Goal: Task Accomplishment & Management: Use online tool/utility

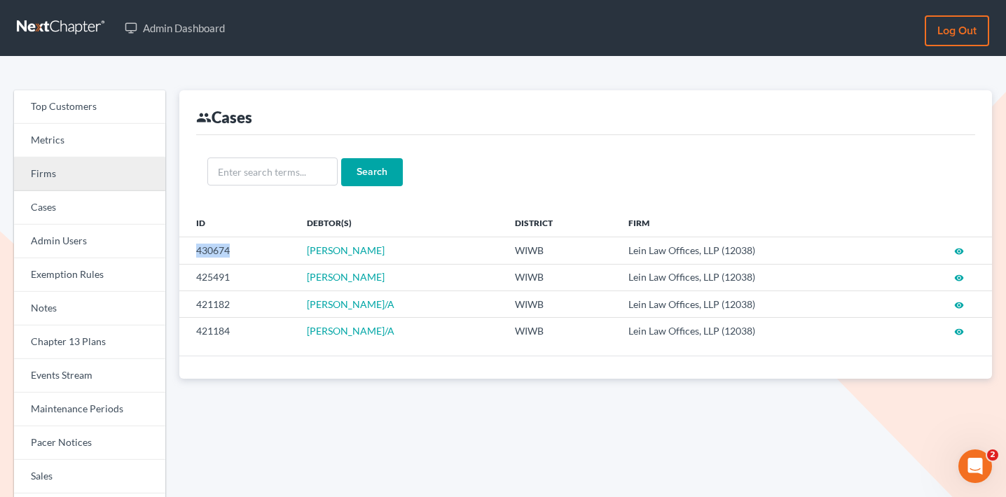
click at [124, 176] on link "Firms" at bounding box center [89, 175] width 151 height 34
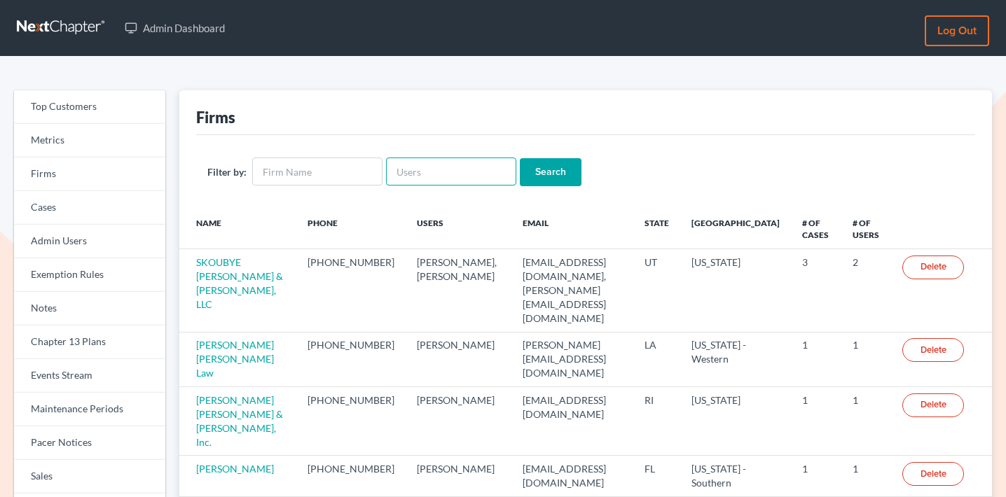
click at [429, 165] on input "text" at bounding box center [451, 172] width 130 height 28
paste input "[PERSON_NAME][EMAIL_ADDRESS][DOMAIN_NAME]"
type input "chas@fresh-start.law"
click at [520, 166] on input "Search" at bounding box center [551, 172] width 62 height 28
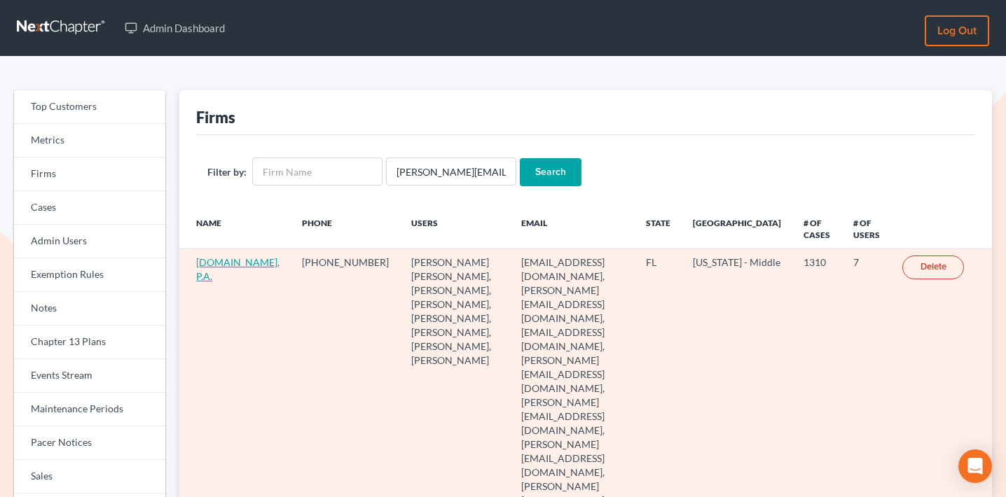
click at [217, 278] on link "Fresh-Start.Law, P.A." at bounding box center [237, 269] width 83 height 26
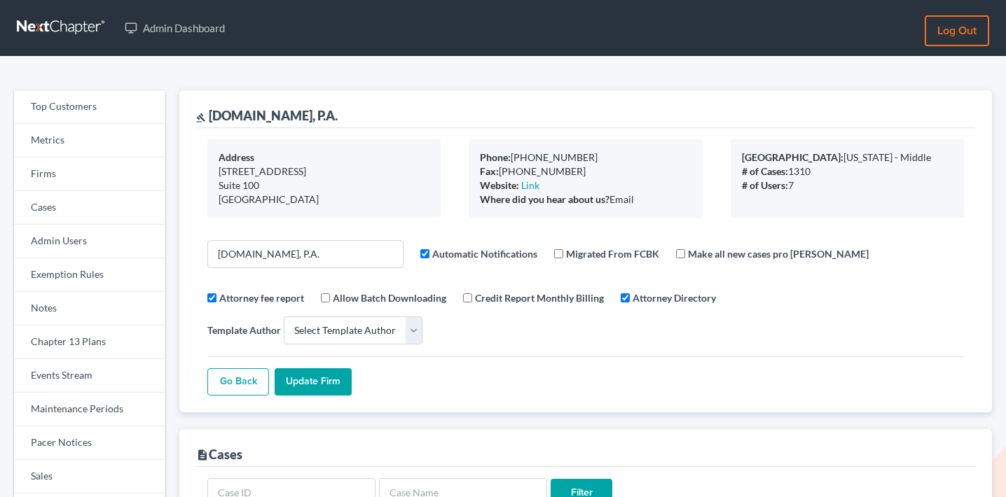
select select
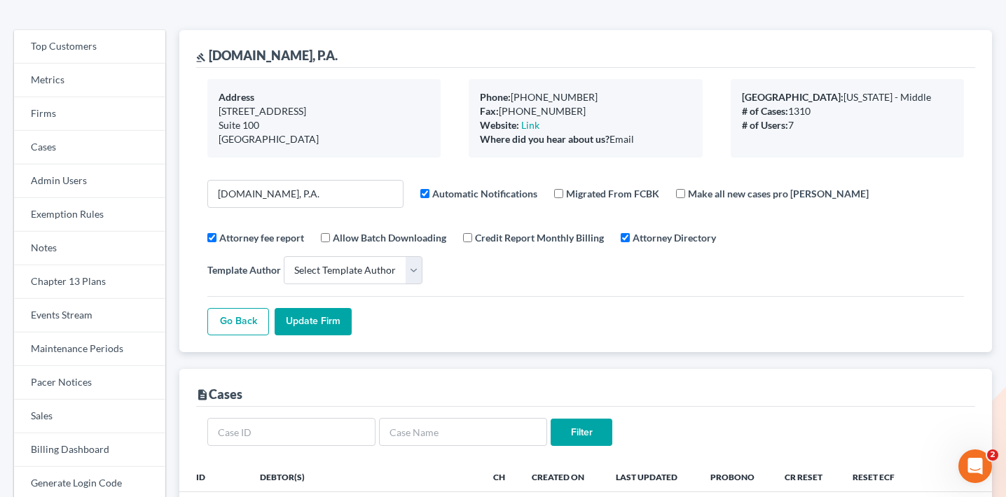
scroll to position [10, 0]
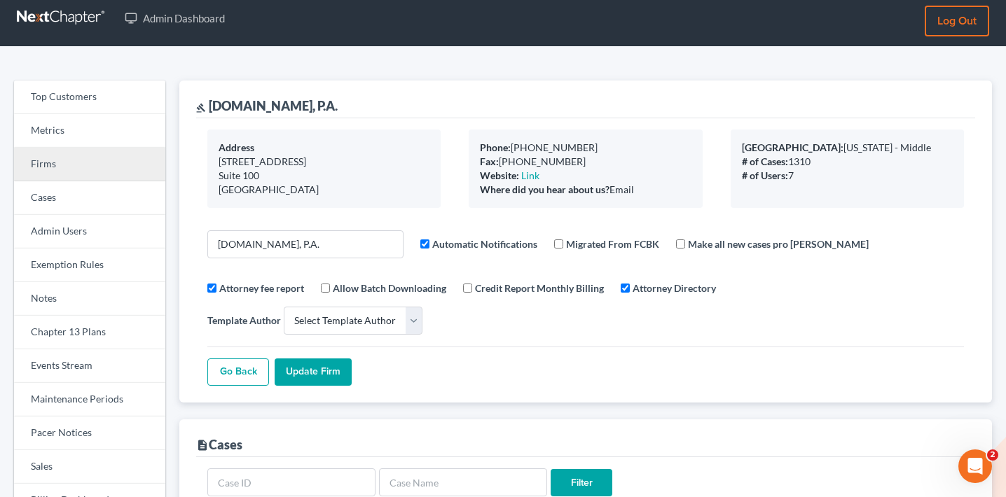
click at [101, 156] on link "Firms" at bounding box center [89, 165] width 151 height 34
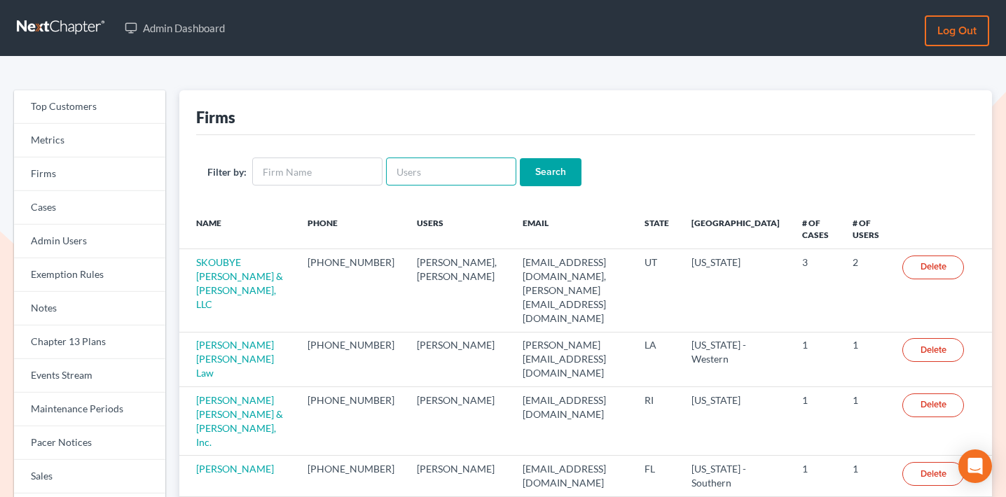
click at [412, 176] on input "text" at bounding box center [451, 172] width 130 height 28
paste input "sarah@title11.law"
type input "sarah@title11.law"
click at [533, 178] on input "Search" at bounding box center [551, 172] width 62 height 28
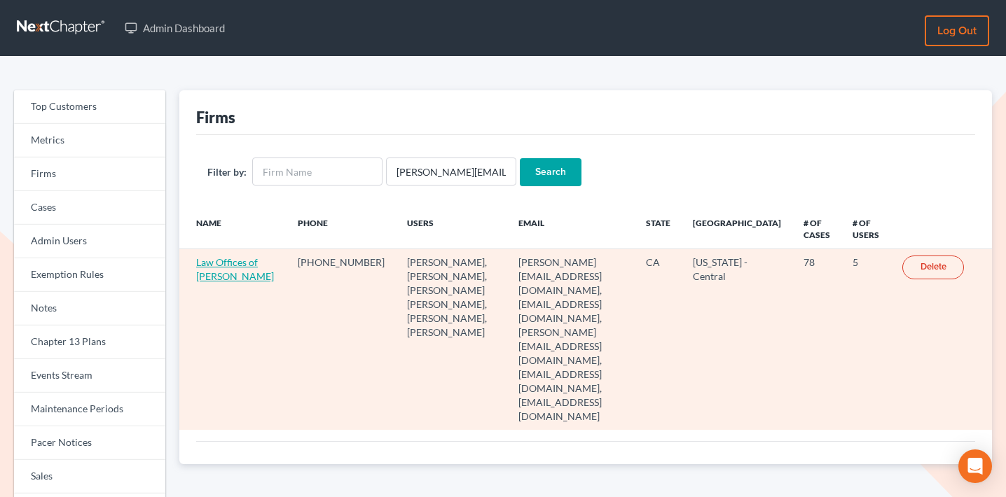
click at [205, 282] on link "Law Offices of [PERSON_NAME]" at bounding box center [235, 269] width 78 height 26
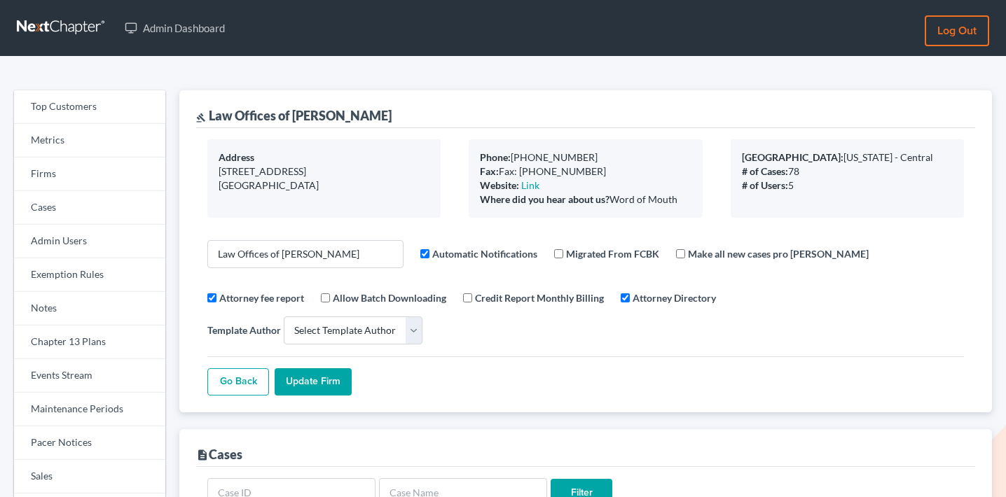
select select
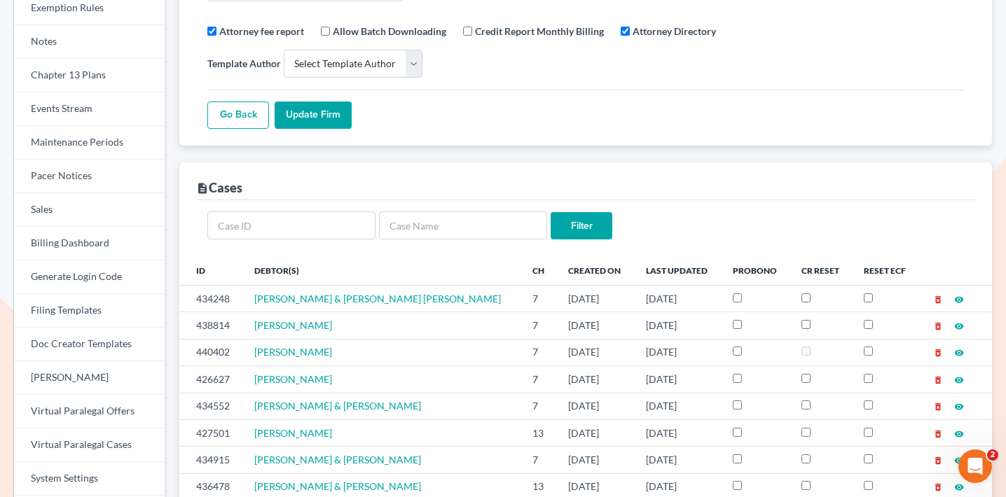
scroll to position [298, 0]
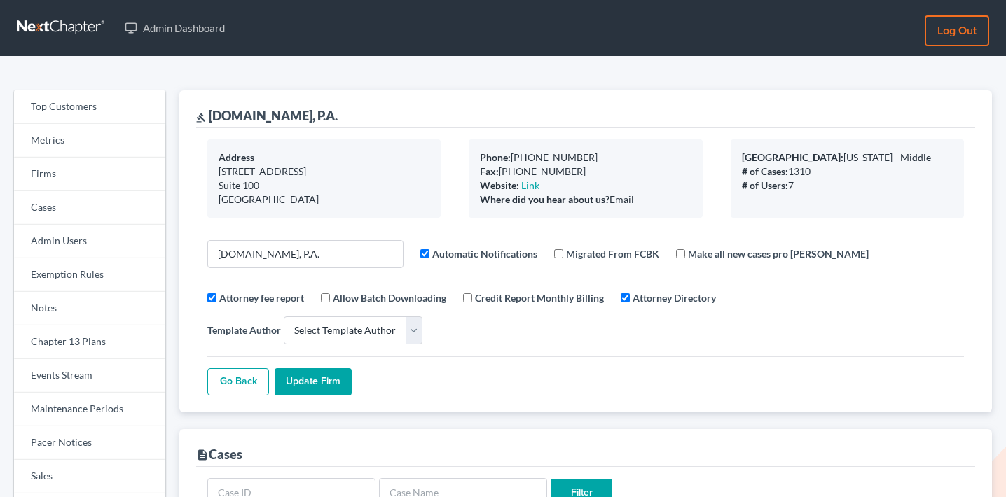
select select
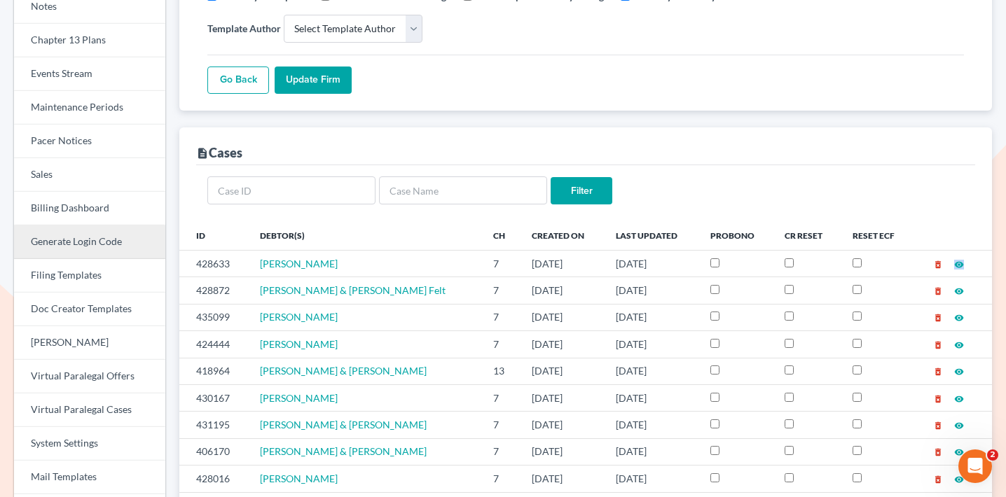
scroll to position [264, 0]
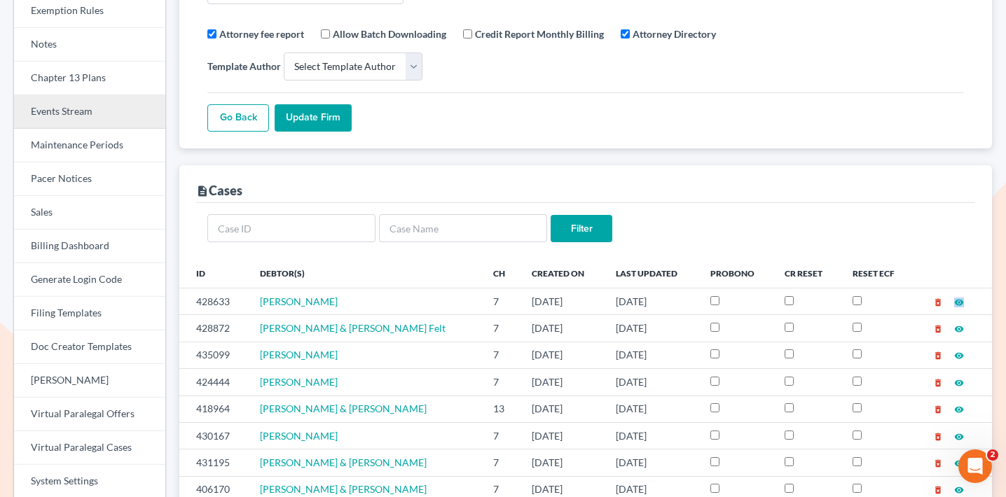
click at [84, 109] on link "Events Stream" at bounding box center [89, 112] width 151 height 34
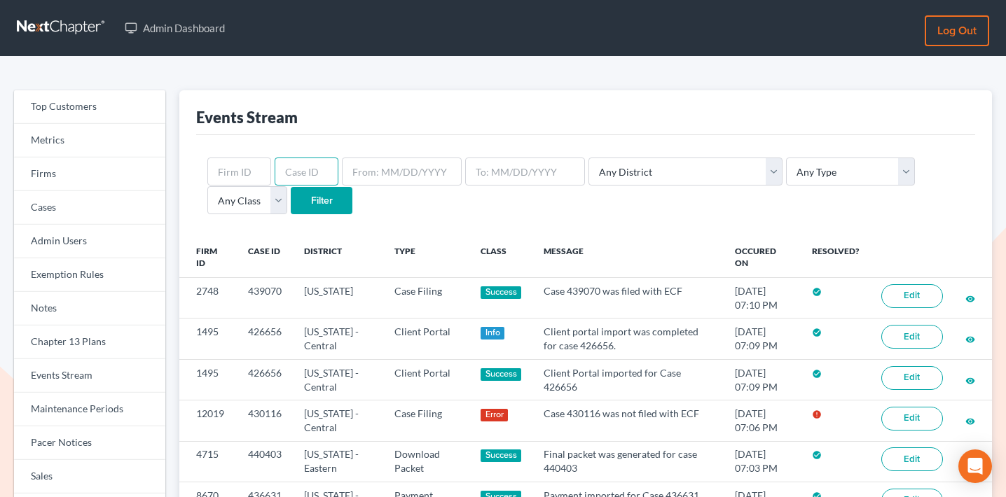
click at [304, 165] on input "text" at bounding box center [307, 172] width 64 height 28
paste input "415718"
type input "415718"
click at [291, 206] on input "Filter" at bounding box center [322, 201] width 62 height 28
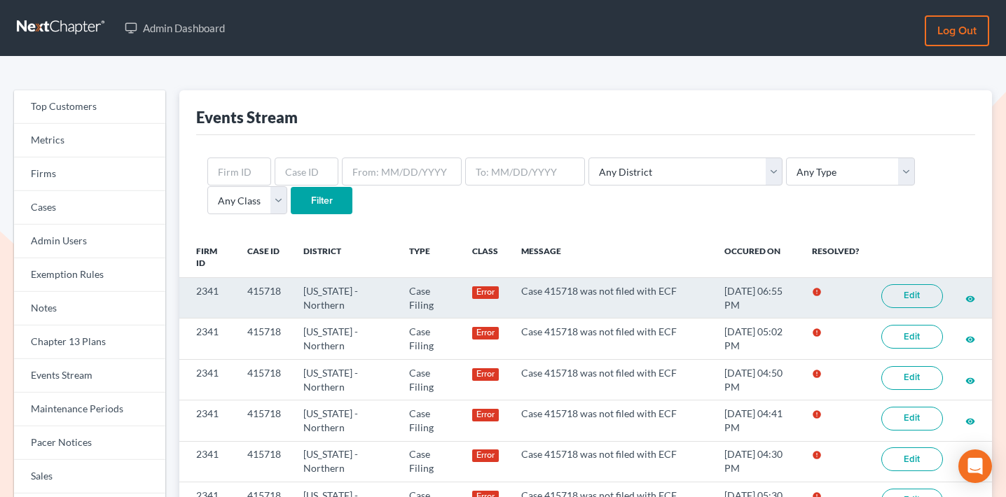
click at [900, 289] on link "Edit" at bounding box center [912, 296] width 62 height 24
